Goal: Answer question/provide support

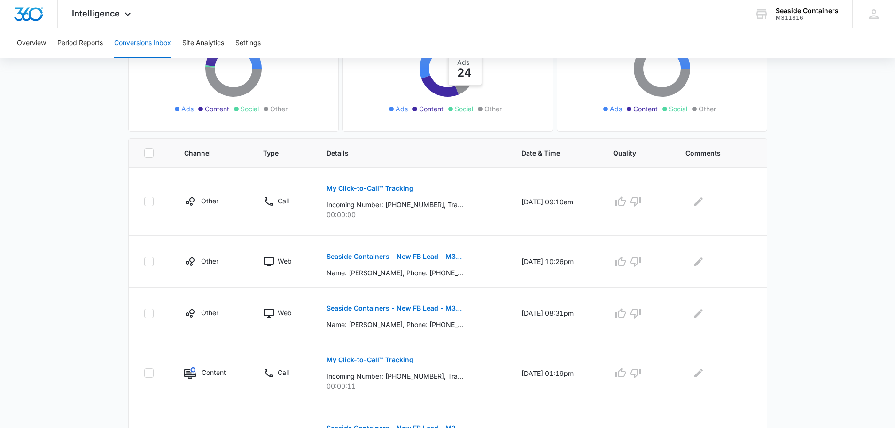
scroll to position [141, 0]
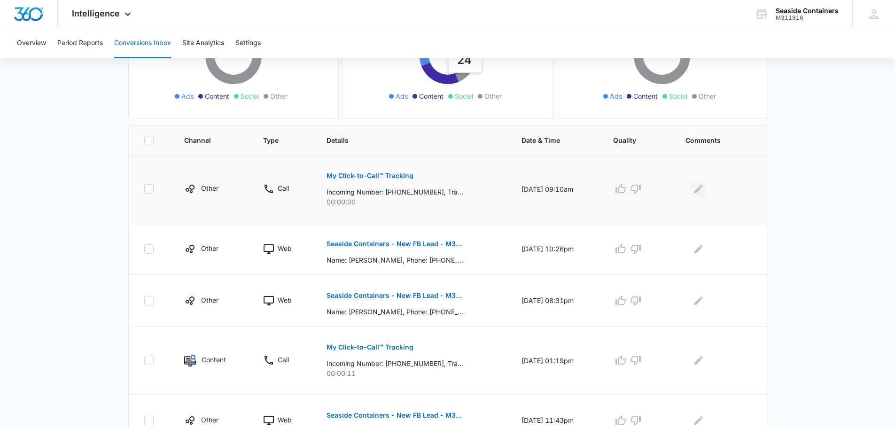
click at [703, 188] on icon "Edit Comments" at bounding box center [699, 189] width 8 height 8
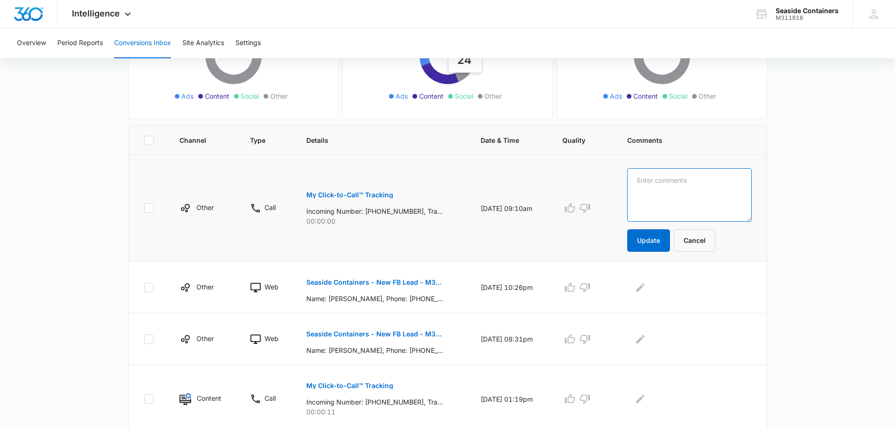
click at [663, 176] on textarea at bounding box center [689, 195] width 125 height 54
type textarea "spam"
click at [659, 236] on button "Update" at bounding box center [648, 240] width 43 height 23
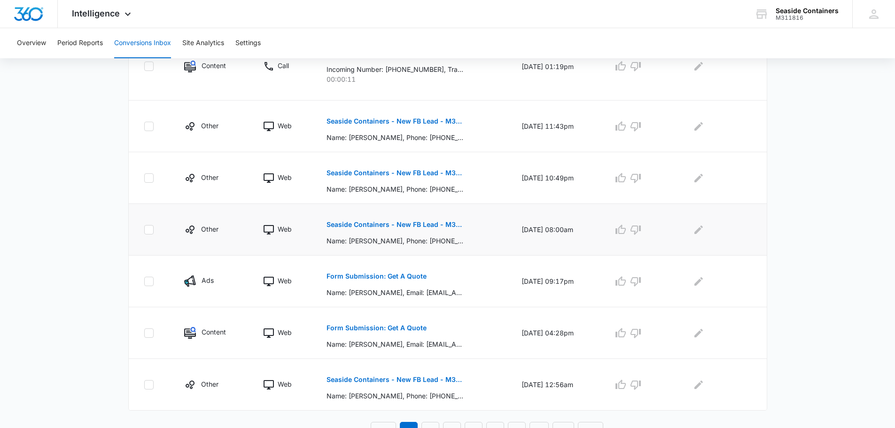
scroll to position [447, 0]
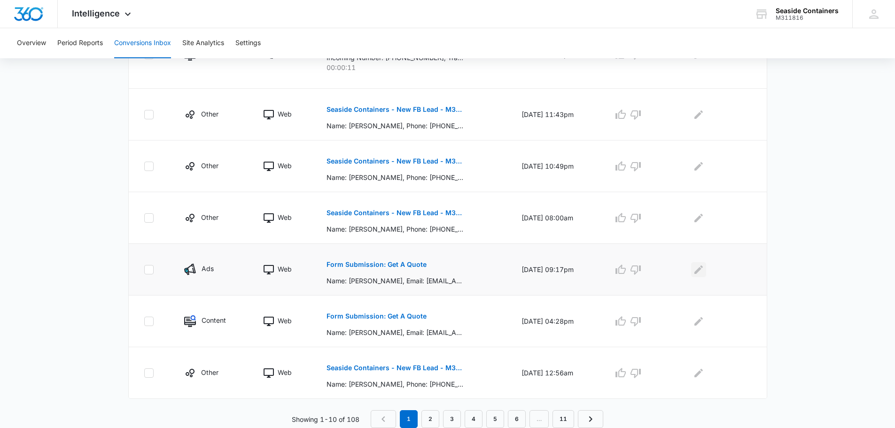
click at [703, 268] on icon "Edit Comments" at bounding box center [699, 269] width 8 height 8
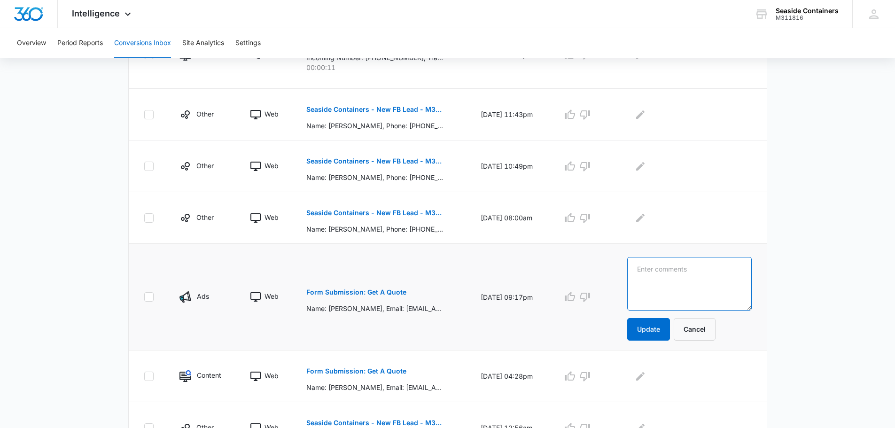
click at [650, 269] on textarea at bounding box center [689, 284] width 125 height 54
type textarea "Sold 201trip RTO"
click at [655, 330] on button "Update" at bounding box center [648, 329] width 43 height 23
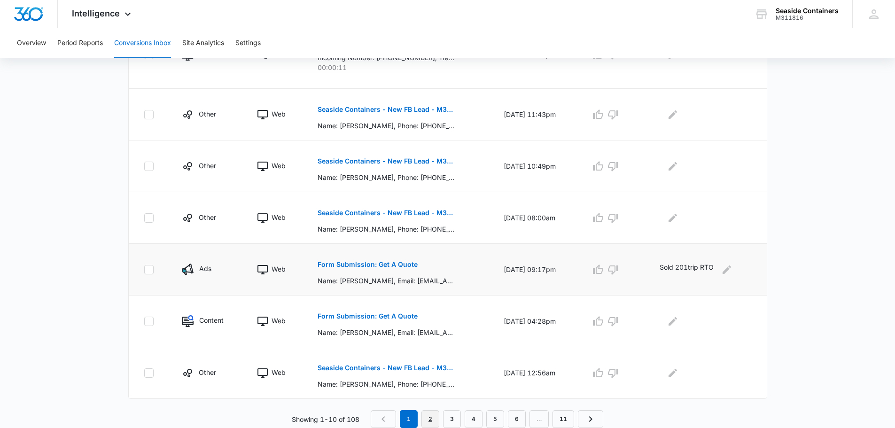
click at [428, 416] on link "2" at bounding box center [431, 419] width 18 height 18
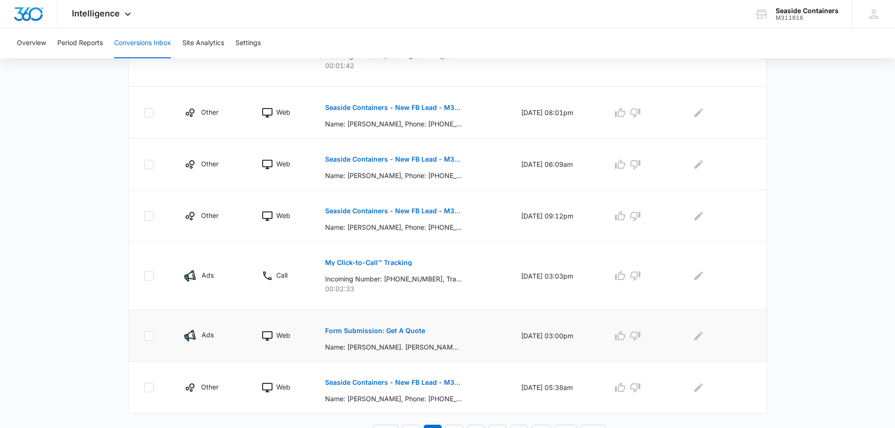
scroll to position [463, 0]
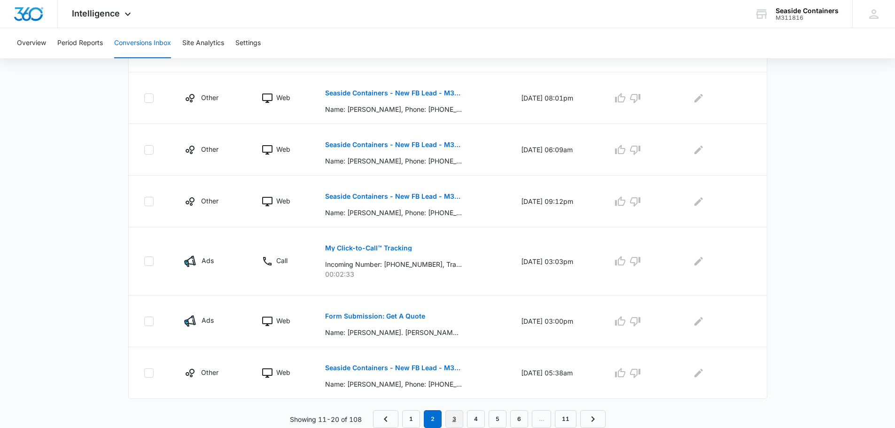
click at [453, 416] on link "3" at bounding box center [455, 419] width 18 height 18
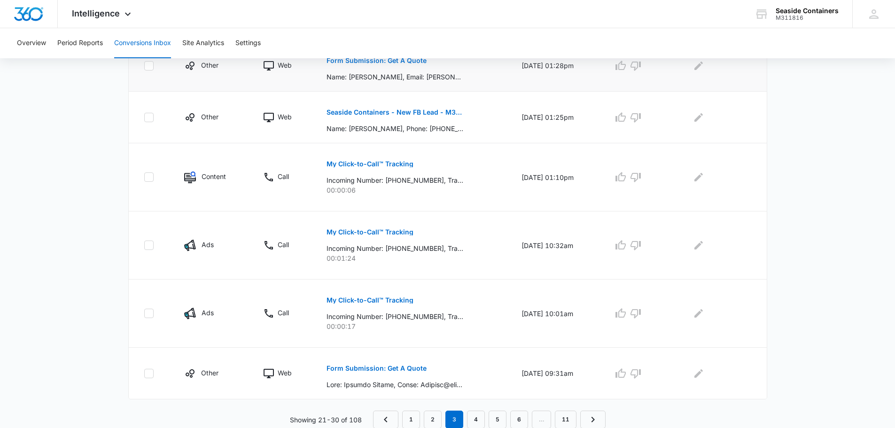
scroll to position [480, 0]
click at [473, 418] on link "4" at bounding box center [476, 419] width 18 height 18
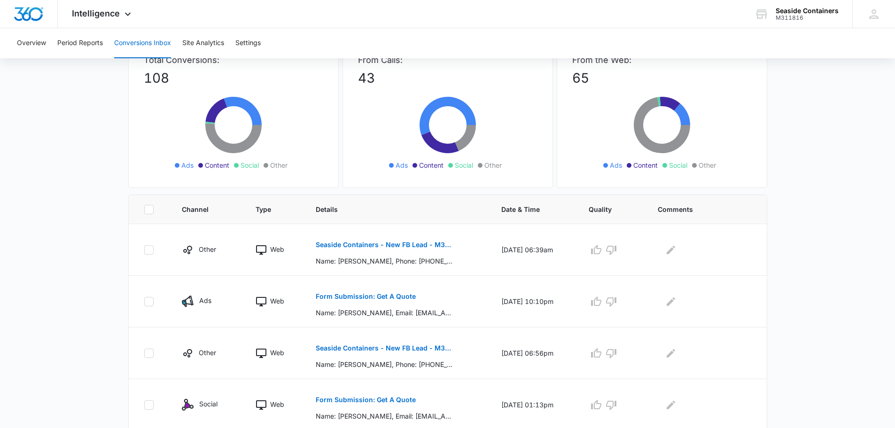
scroll to position [0, 0]
